Goal: Task Accomplishment & Management: Manage account settings

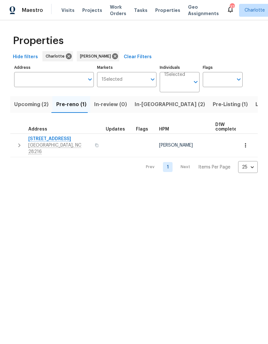
scroll to position [0, 9]
click at [140, 103] on span "In-reno (2)" at bounding box center [161, 104] width 70 height 9
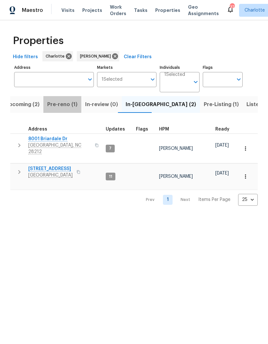
click at [67, 111] on button "Pre-reno (1)" at bounding box center [62, 104] width 38 height 17
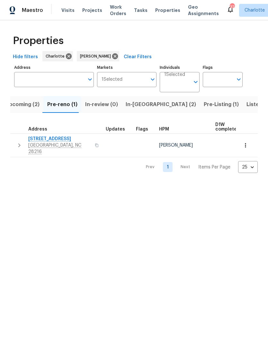
click at [59, 138] on span "9065 Cinnabay Dr" at bounding box center [59, 138] width 63 height 6
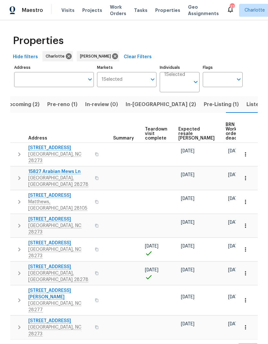
scroll to position [0, 119]
click at [187, 135] on span "Expected resale COE" at bounding box center [196, 133] width 36 height 13
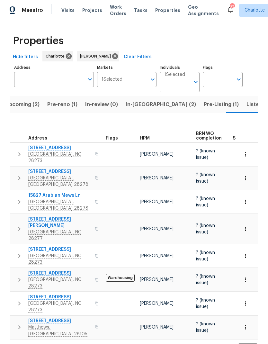
click at [140, 104] on span "In-reno (2)" at bounding box center [161, 104] width 70 height 9
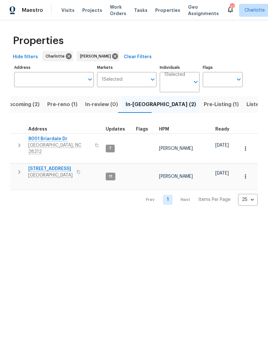
click at [65, 165] on span "947 Pecan Tree Ln" at bounding box center [50, 168] width 44 height 6
click at [13, 165] on button "button" at bounding box center [19, 171] width 13 height 13
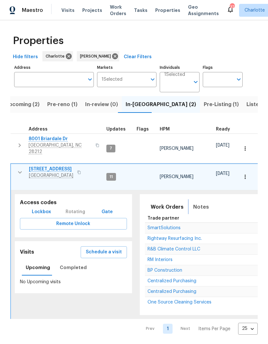
click at [203, 202] on span "Notes" at bounding box center [201, 206] width 16 height 9
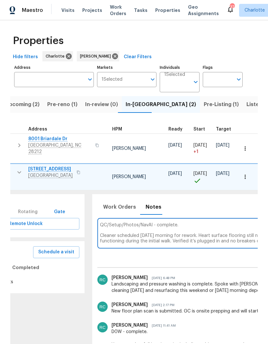
scroll to position [0, 51]
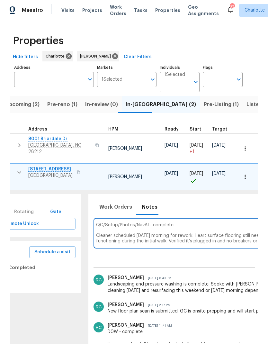
click at [110, 222] on textarea "QC/Setup/Photos/NavAI - complete. Cleaner scheduled Tuesday morning for rework.…" at bounding box center [270, 233] width 349 height 22
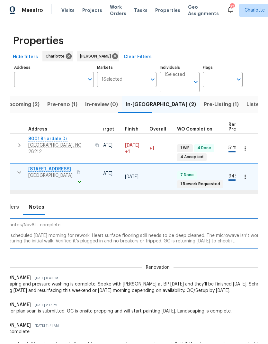
scroll to position [0, 165]
click at [105, 222] on textarea "QC/Setup/Photos/NavAI - complete. Cleaners are scheduled Tuesday morning for re…" at bounding box center [157, 233] width 349 height 22
click at [171, 222] on textarea "QC/Setup/Photos/NavAI - complete. Cleaners are scheduled Tuesday morning for re…" at bounding box center [157, 233] width 349 height 22
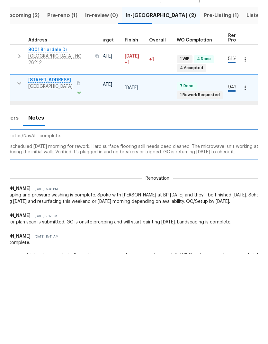
click at [185, 222] on textarea "QC/Setup/Photos/NavAI - complete. Cleaners are scheduled Tuesday morning for re…" at bounding box center [157, 233] width 349 height 22
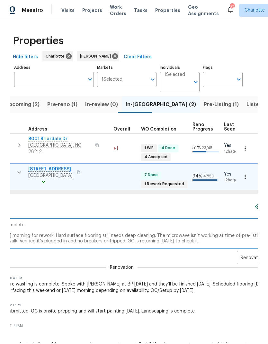
scroll to position [0, 250]
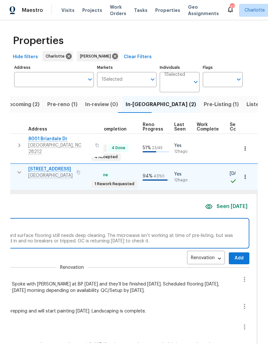
click at [118, 222] on textarea "QC/Setup/Photos/NavAI - complete. Cleaners are scheduled Tuesday morning for re…" at bounding box center [71, 233] width 349 height 22
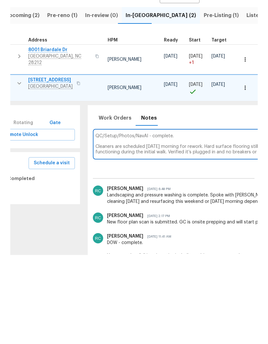
scroll to position [0, 50]
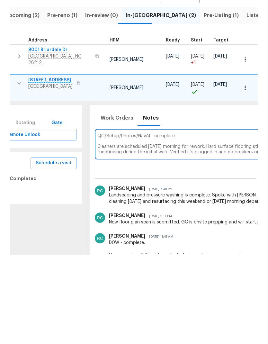
click at [97, 222] on textarea "QC/Setup/Photos/NavAI - complete. Cleaners are scheduled Tuesday morning for re…" at bounding box center [271, 233] width 349 height 22
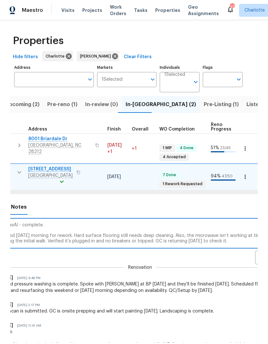
scroll to position [0, 183]
click at [134, 222] on textarea "QC/Setup/Photos/NavAI - complete. Cleaners are scheduled Tuesday morning for re…" at bounding box center [138, 233] width 349 height 22
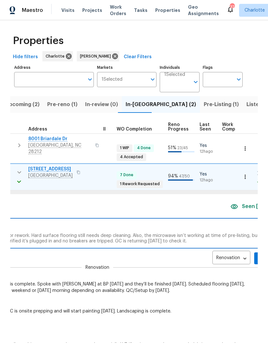
scroll to position [0, 226]
click at [188, 222] on textarea "QC/Setup/Photos/NavAI - complete. Cleaners are scheduled Tuesday morning for re…" at bounding box center [96, 233] width 349 height 22
type textarea "QC/Setup/Photos/NavAI - complete. Cleaners are scheduled Tuesday morning for re…"
click at [258, 254] on span "Add" at bounding box center [263, 258] width 10 height 8
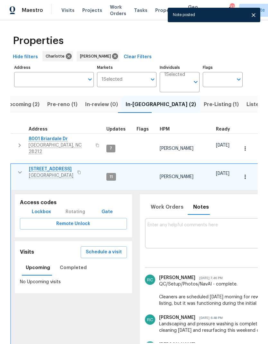
scroll to position [0, 0]
click at [18, 166] on button "button" at bounding box center [19, 172] width 13 height 13
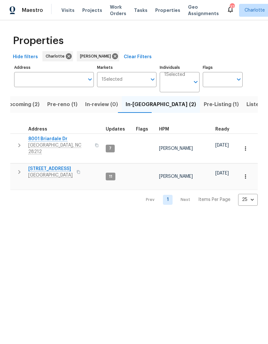
click at [40, 165] on span "947 Pecan Tree Ln" at bounding box center [50, 168] width 44 height 6
click at [246, 104] on span "Listed (21)" at bounding box center [259, 104] width 26 height 9
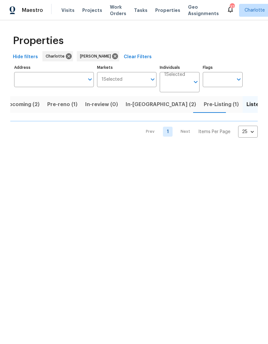
click at [204, 104] on span "Pre-Listing (1)" at bounding box center [221, 104] width 35 height 9
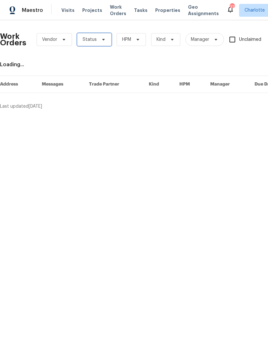
click at [104, 40] on icon at bounding box center [103, 39] width 5 height 5
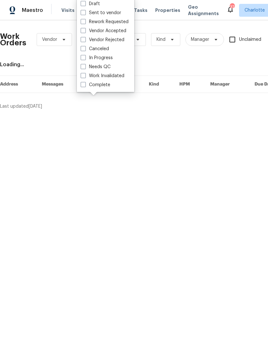
click at [108, 67] on label "Needs QC" at bounding box center [96, 67] width 30 height 6
click at [85, 67] on input "Needs QC" at bounding box center [83, 66] width 4 height 4
checkbox input "true"
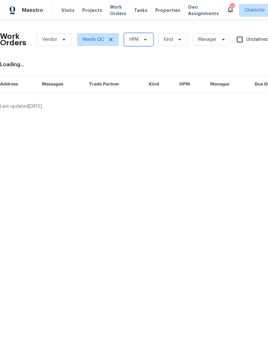
click at [144, 43] on span "HPM" at bounding box center [138, 39] width 29 height 13
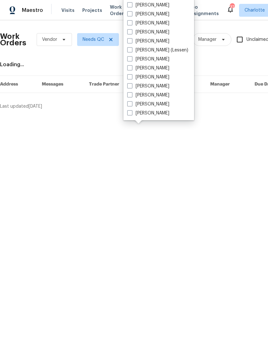
scroll to position [80, 0]
click at [155, 113] on label "[PERSON_NAME]" at bounding box center [148, 113] width 42 height 6
click at [131, 113] on input "[PERSON_NAME]" at bounding box center [129, 112] width 4 height 4
checkbox input "true"
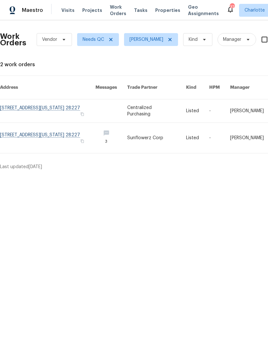
click at [28, 14] on div "Maestro" at bounding box center [21, 10] width 43 height 13
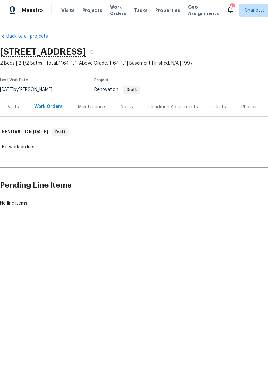
click at [131, 111] on div "Notes" at bounding box center [127, 106] width 28 height 19
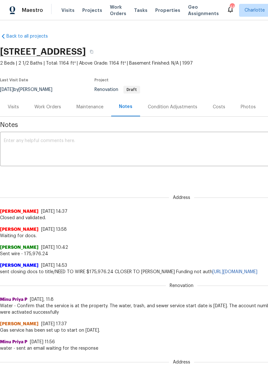
click at [55, 111] on div "Work Orders" at bounding box center [48, 106] width 42 height 19
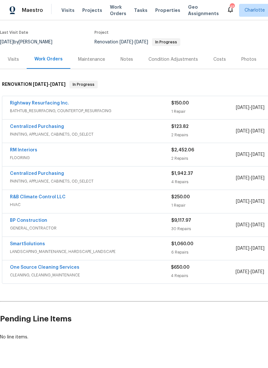
scroll to position [48, 0]
click at [68, 266] on link "One Source Cleaning Services" at bounding box center [44, 267] width 69 height 4
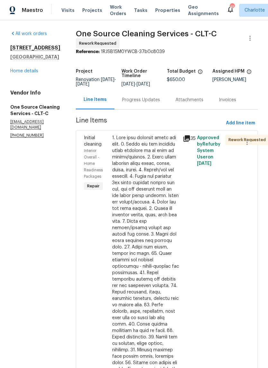
click at [157, 103] on div "Progress Updates" at bounding box center [141, 100] width 38 height 6
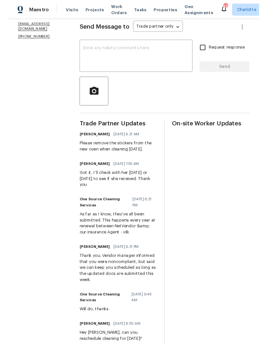
scroll to position [98, 0]
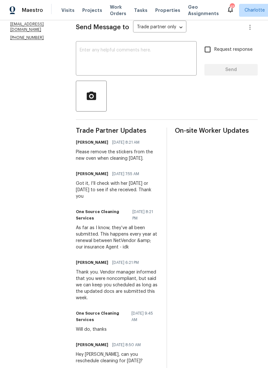
click at [142, 66] on textarea at bounding box center [136, 59] width 113 height 22
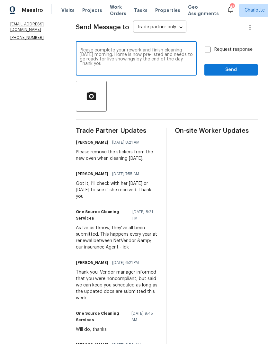
click at [130, 52] on textarea "Please complete your rework and finish cleaning tomorrow morning. Home is now p…" at bounding box center [136, 59] width 113 height 22
click at [126, 55] on textarea "Please complete your rework and finish cleaning tomorrow morning. Home is now p…" at bounding box center [136, 59] width 113 height 22
type textarea "Please complete rework and finish cleaning tomorrow morning. Home is now pre-li…"
click at [211, 50] on input "Request response" at bounding box center [207, 49] width 13 height 13
checkbox input "true"
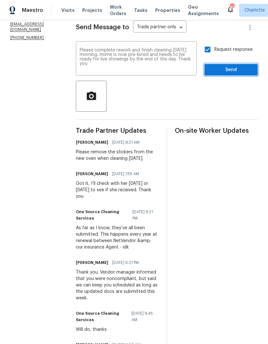
click at [236, 74] on span "Send" at bounding box center [230, 70] width 43 height 8
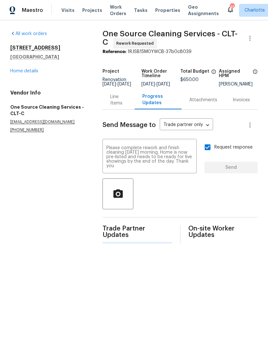
scroll to position [0, 0]
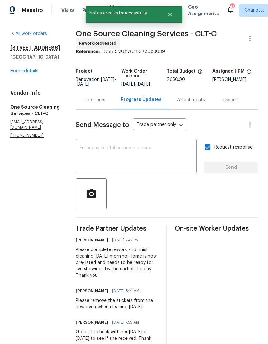
click at [20, 69] on link "Home details" at bounding box center [24, 71] width 28 height 4
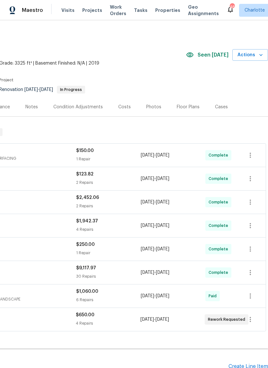
scroll to position [0, 95]
click at [258, 56] on icon "button" at bounding box center [260, 55] width 6 height 6
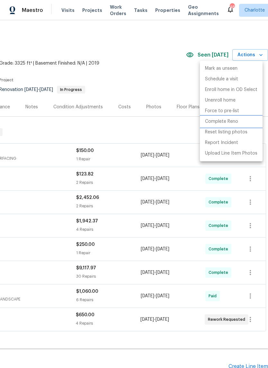
click at [231, 124] on p "Complete Reno" at bounding box center [221, 121] width 33 height 7
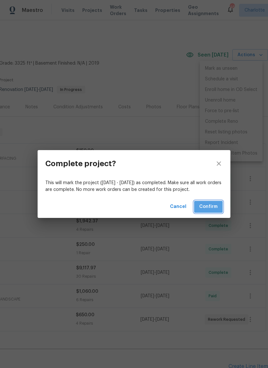
click at [216, 205] on span "Confirm" at bounding box center [208, 207] width 18 height 8
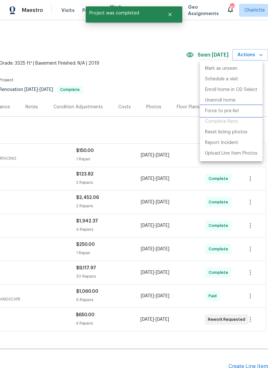
click at [231, 111] on p "Force to pre-list" at bounding box center [222, 111] width 34 height 7
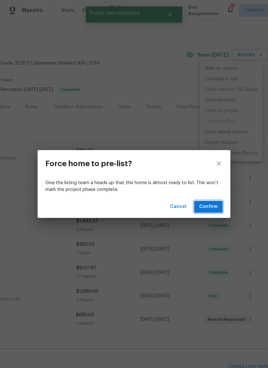
click at [211, 208] on span "Confirm" at bounding box center [208, 207] width 18 height 8
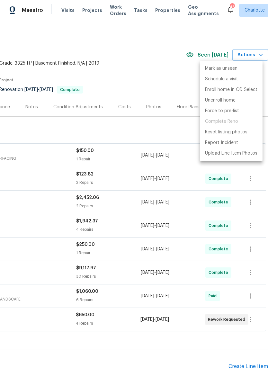
click at [165, 61] on div at bounding box center [134, 184] width 268 height 368
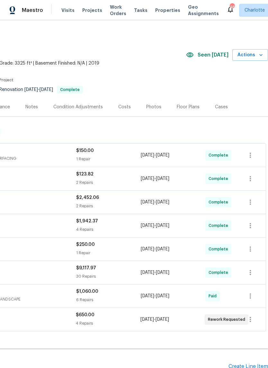
click at [255, 57] on span "Actions" at bounding box center [249, 55] width 25 height 8
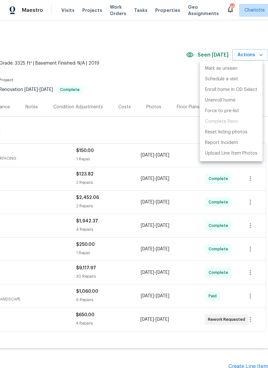
click at [173, 76] on div at bounding box center [134, 184] width 268 height 368
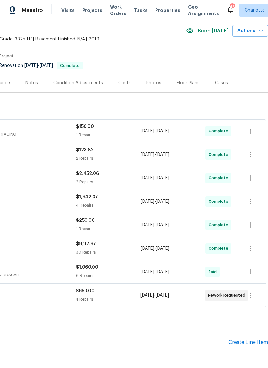
scroll to position [19, 84]
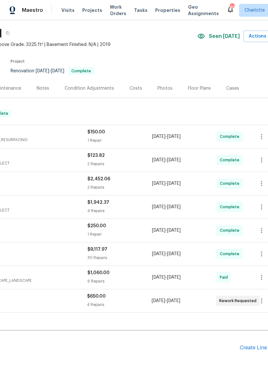
click at [162, 87] on div "Photos" at bounding box center [164, 88] width 15 height 6
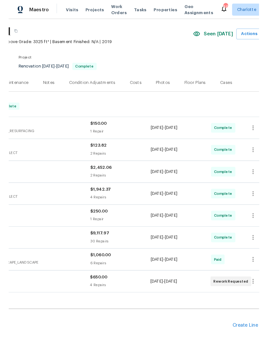
scroll to position [0, 84]
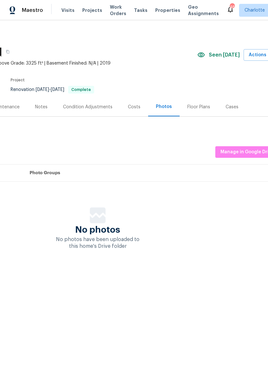
click at [250, 171] on th "Photo Groups" at bounding box center [151, 172] width 255 height 17
click at [247, 151] on span "Manage in Google Drive" at bounding box center [247, 152] width 54 height 8
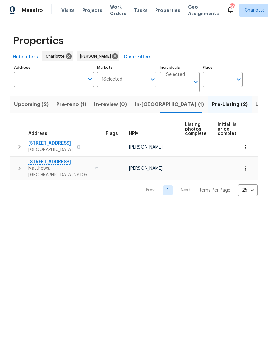
click at [35, 164] on span "[STREET_ADDRESS]" at bounding box center [59, 162] width 63 height 6
click at [178, 206] on html "Maestro Visits Projects Work Orders Tasks Properties Geo Assignments 50 [PERSON…" at bounding box center [134, 103] width 268 height 206
click at [68, 112] on button "Pre-reno (1)" at bounding box center [71, 104] width 38 height 17
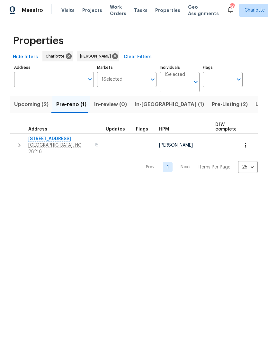
click at [14, 140] on button "button" at bounding box center [19, 144] width 13 height 19
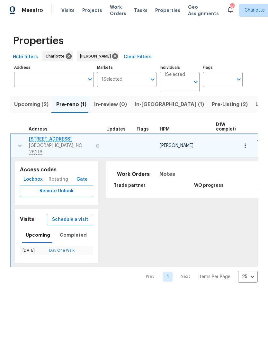
click at [16, 145] on icon "button" at bounding box center [20, 146] width 8 height 8
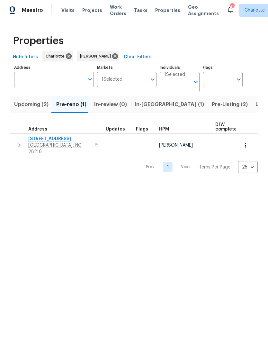
click at [244, 149] on button "button" at bounding box center [245, 145] width 14 height 14
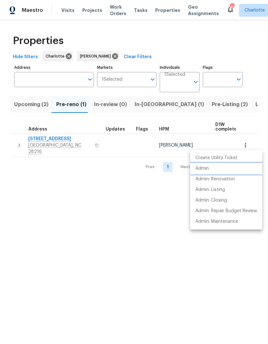
click at [206, 169] on p "Admin" at bounding box center [201, 168] width 13 height 7
click at [125, 210] on div at bounding box center [134, 172] width 268 height 344
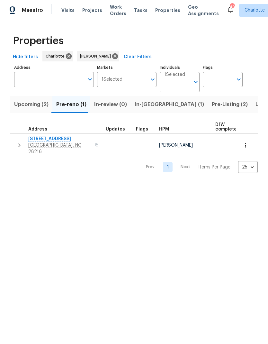
click at [36, 136] on span "[STREET_ADDRESS]" at bounding box center [59, 138] width 63 height 6
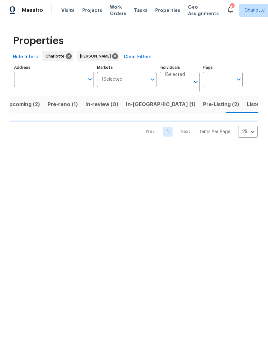
scroll to position [0, 9]
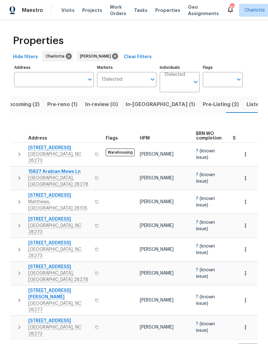
click at [134, 109] on button "In-[GEOGRAPHIC_DATA] (1)" at bounding box center [160, 104] width 77 height 17
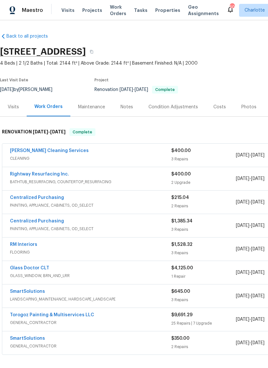
click at [247, 105] on div "Photos" at bounding box center [248, 107] width 15 height 6
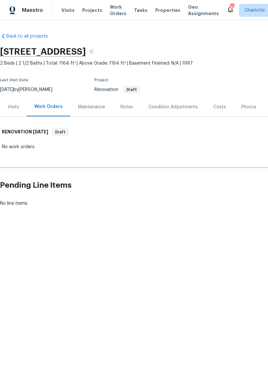
click at [215, 110] on div "Costs" at bounding box center [219, 106] width 28 height 19
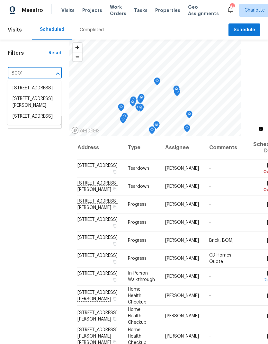
type input "8001 b"
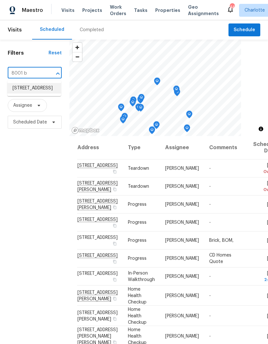
click at [43, 93] on li "[STREET_ADDRESS]" at bounding box center [34, 88] width 54 height 11
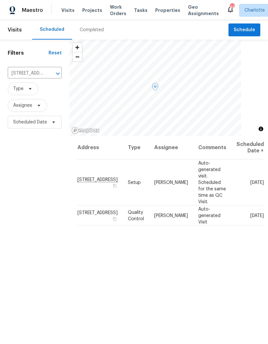
click at [0, 0] on icon at bounding box center [0, 0] width 0 height 0
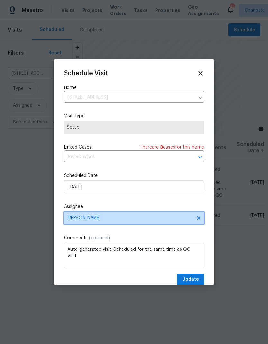
click at [197, 218] on icon at bounding box center [198, 217] width 3 height 3
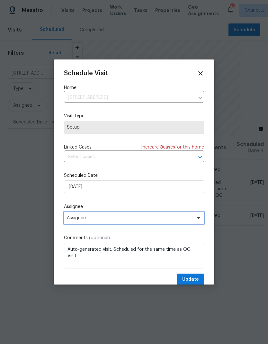
click at [200, 220] on icon at bounding box center [198, 217] width 5 height 5
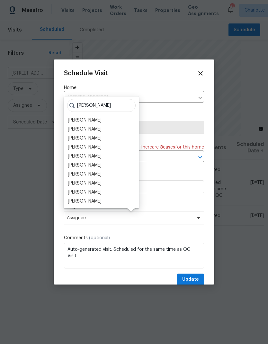
type input "[PERSON_NAME]"
click at [97, 200] on div "[PERSON_NAME]" at bounding box center [85, 201] width 34 height 6
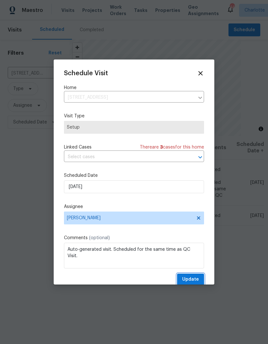
click at [194, 279] on span "Update" at bounding box center [190, 279] width 17 height 8
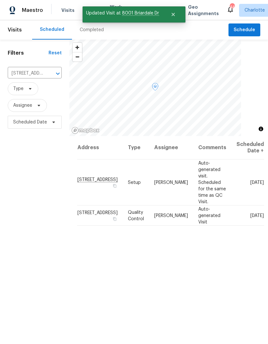
click at [0, 0] on icon at bounding box center [0, 0] width 0 height 0
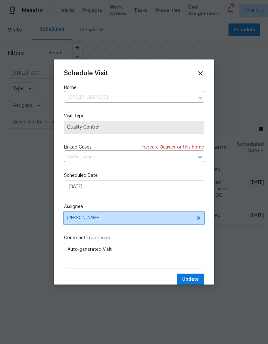
click at [199, 218] on icon at bounding box center [198, 217] width 5 height 5
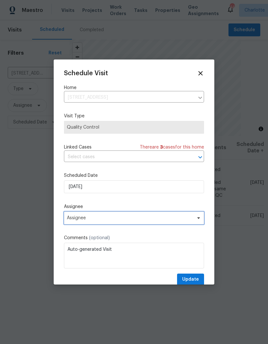
click at [194, 222] on span "Assignee" at bounding box center [134, 217] width 140 height 13
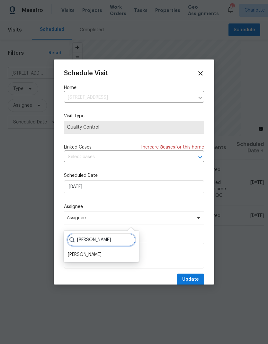
type input "Jason b"
click at [97, 255] on div "[PERSON_NAME]" at bounding box center [85, 254] width 34 height 6
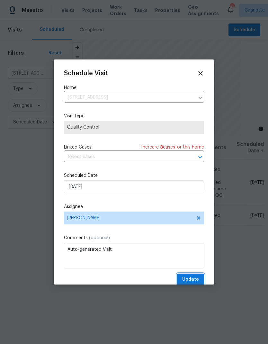
click at [196, 277] on span "Update" at bounding box center [190, 279] width 17 height 8
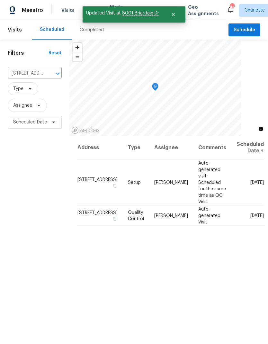
click at [35, 7] on span "Maestro" at bounding box center [32, 10] width 21 height 6
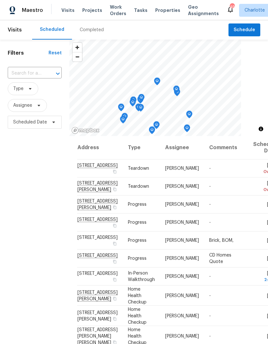
click at [118, 8] on span "Work Orders" at bounding box center [118, 10] width 16 height 13
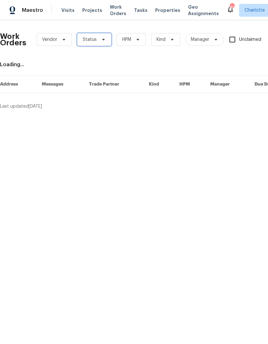
click at [107, 37] on span "Status" at bounding box center [94, 39] width 34 height 13
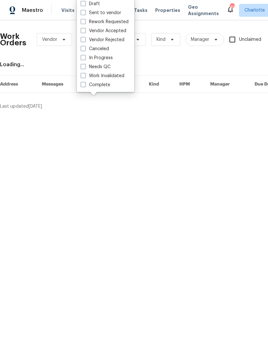
click at [110, 65] on label "Needs QC" at bounding box center [96, 67] width 30 height 6
click at [85, 65] on input "Needs QC" at bounding box center [83, 66] width 4 height 4
checkbox input "true"
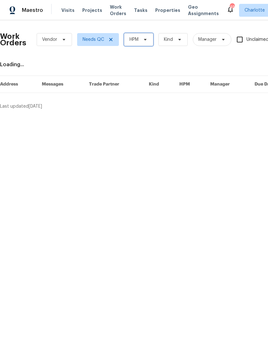
click at [141, 39] on span at bounding box center [144, 39] width 7 height 5
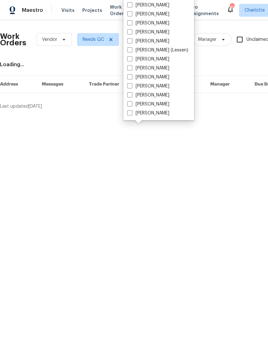
scroll to position [80, 0]
click at [157, 115] on label "[PERSON_NAME]" at bounding box center [148, 113] width 42 height 6
click at [131, 114] on input "[PERSON_NAME]" at bounding box center [129, 112] width 4 height 4
checkbox input "true"
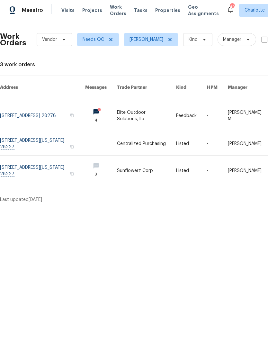
click at [23, 4] on div "Maestro" at bounding box center [21, 10] width 43 height 13
